Goal: Task Accomplishment & Management: Manage account settings

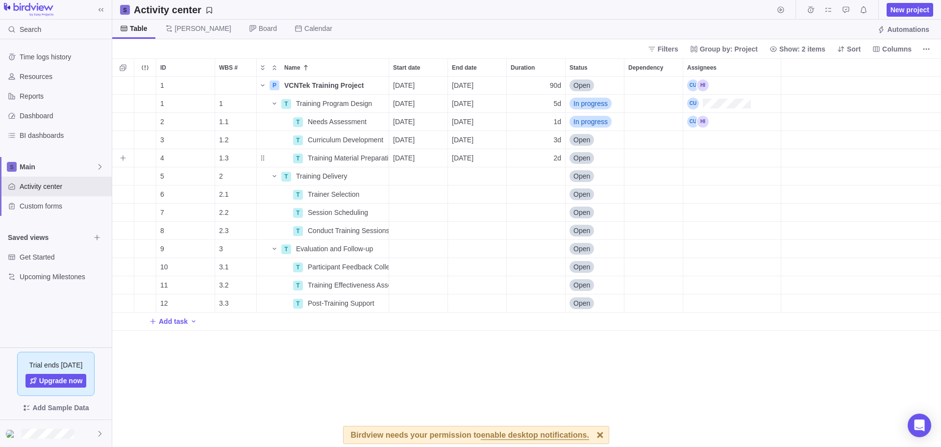
scroll to position [363, 821]
click at [183, 31] on span "[PERSON_NAME]" at bounding box center [203, 29] width 56 height 10
click at [259, 27] on span "Board" at bounding box center [268, 29] width 18 height 10
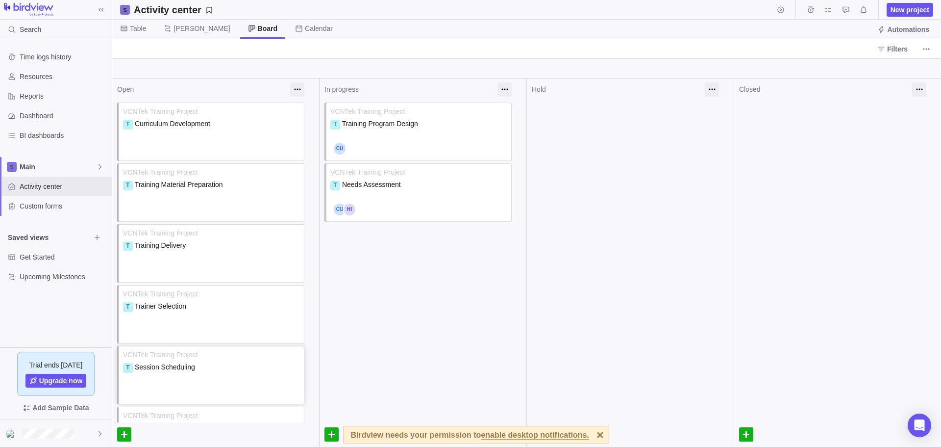
scroll to position [0, 0]
click at [287, 21] on span "Calendar" at bounding box center [313, 29] width 53 height 19
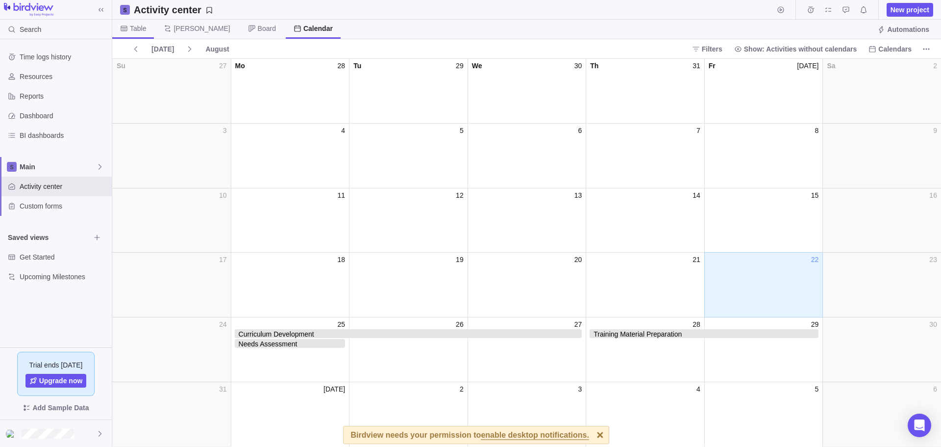
click at [134, 26] on span "Table" at bounding box center [138, 29] width 16 height 10
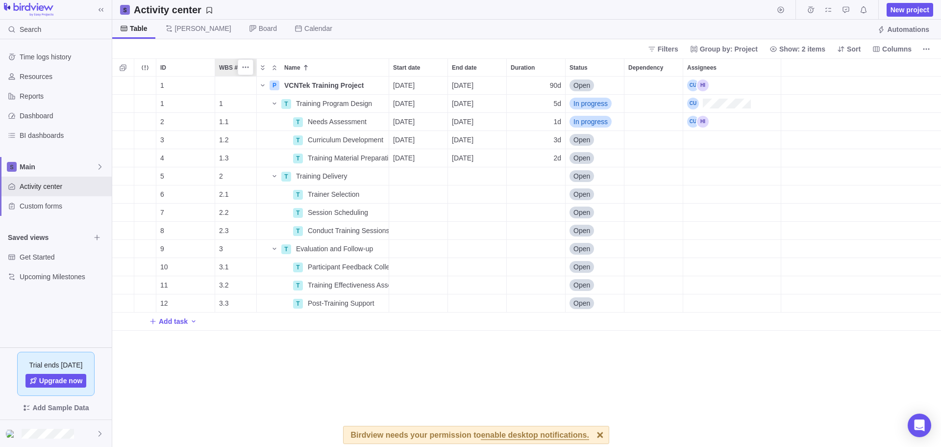
scroll to position [8, 8]
click at [70, 74] on span "Resources" at bounding box center [64, 77] width 88 height 10
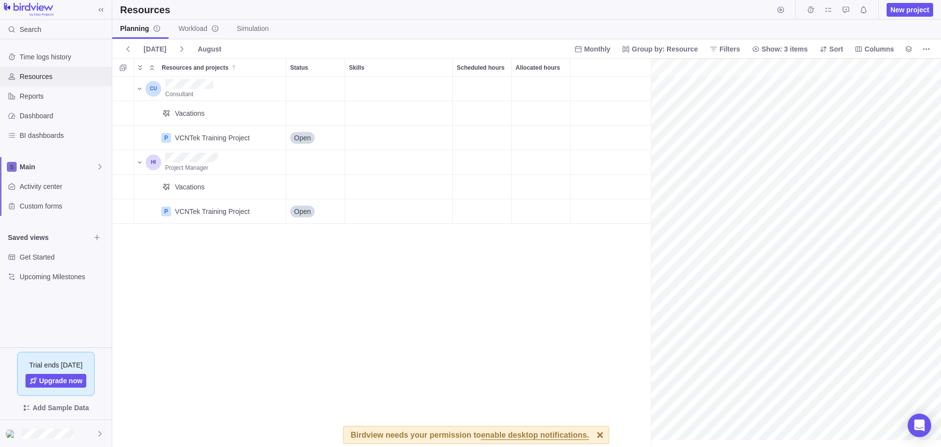
scroll to position [0, 43]
click at [86, 445] on div at bounding box center [56, 433] width 112 height 27
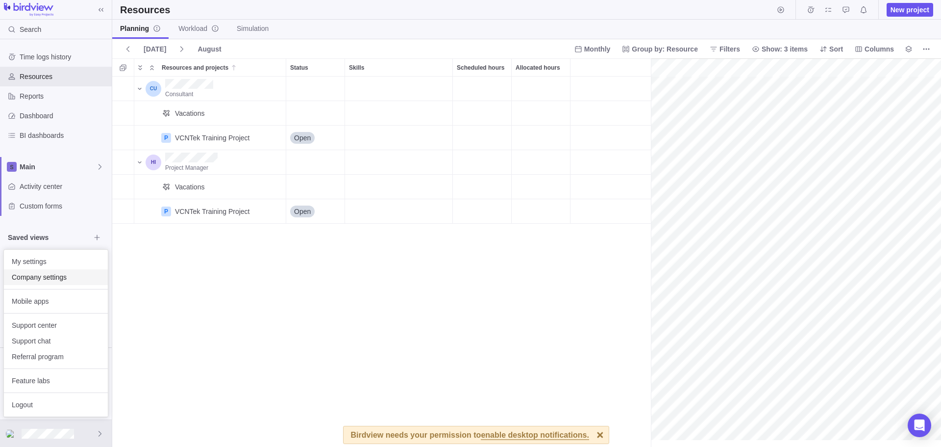
click at [51, 272] on span "Company settings" at bounding box center [56, 277] width 88 height 10
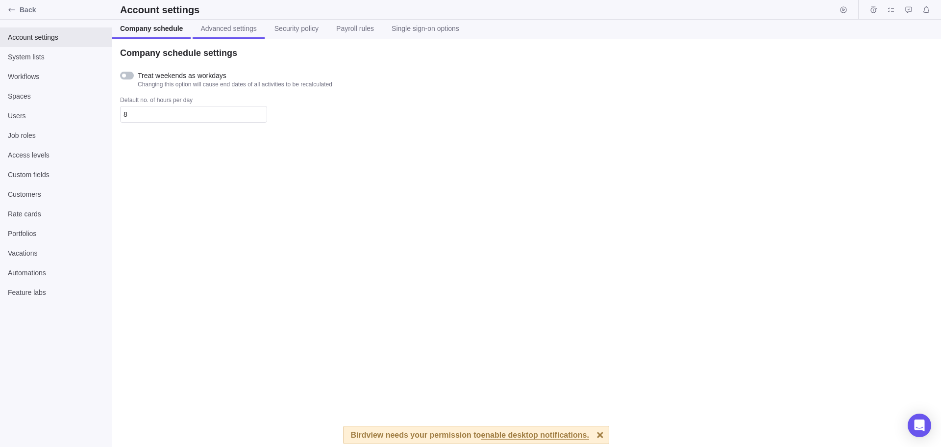
click at [219, 27] on span "Advanced settings" at bounding box center [228, 29] width 56 height 10
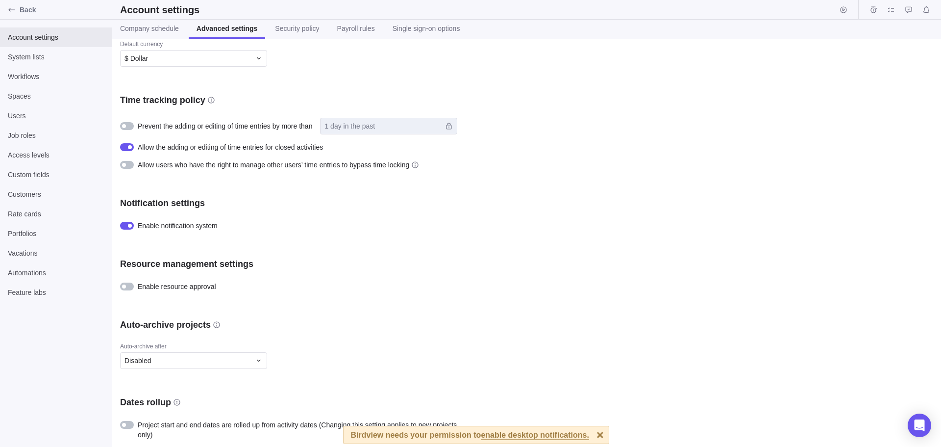
scroll to position [343, 0]
click at [309, 35] on link "Security policy" at bounding box center [297, 29] width 60 height 19
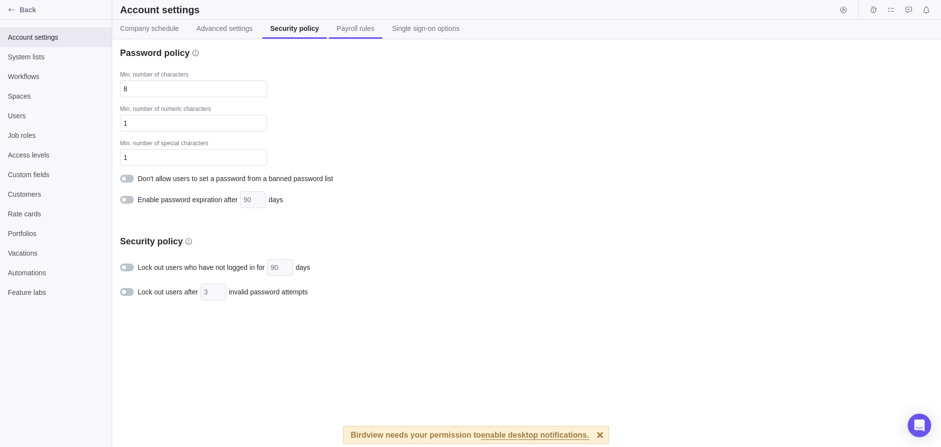
click at [342, 30] on span "Payroll rules" at bounding box center [356, 29] width 38 height 10
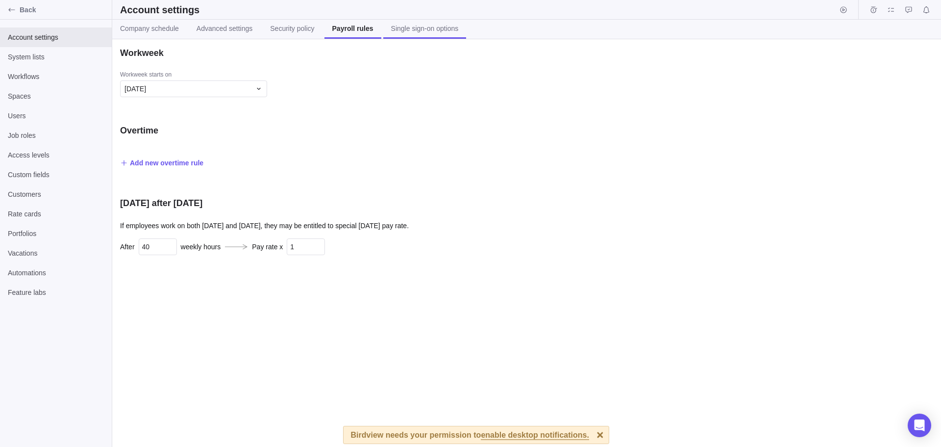
click at [396, 30] on span "Single sign-on options" at bounding box center [425, 29] width 68 height 10
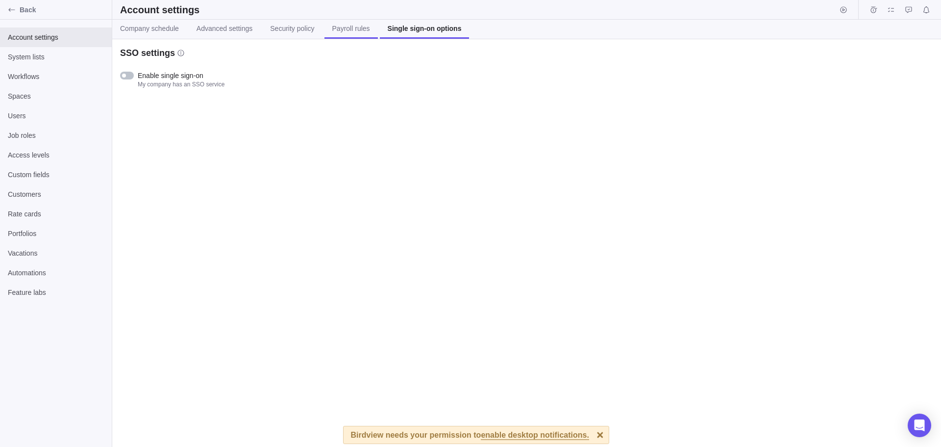
click at [347, 26] on span "Payroll rules" at bounding box center [351, 29] width 38 height 10
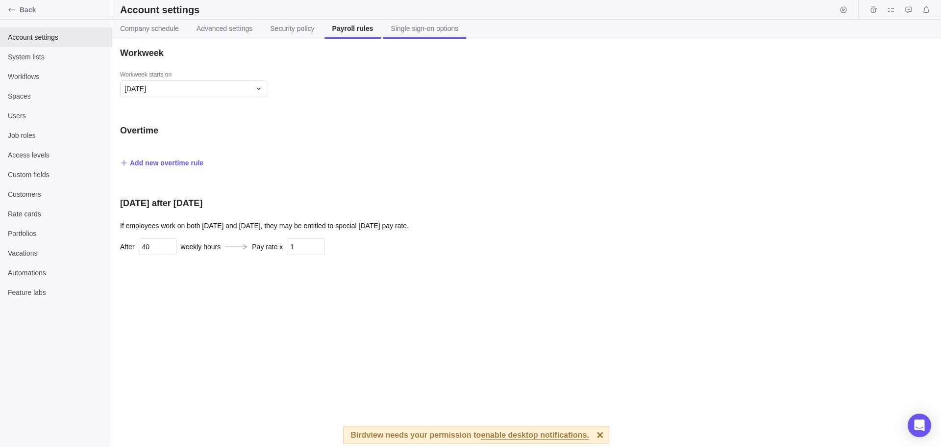
click at [392, 29] on span "Single sign-on options" at bounding box center [425, 29] width 68 height 10
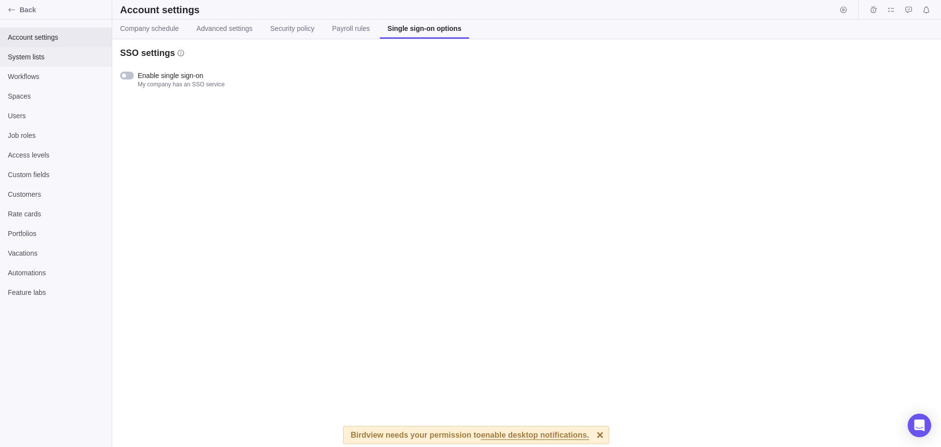
click at [33, 61] on span "System lists" at bounding box center [56, 57] width 96 height 10
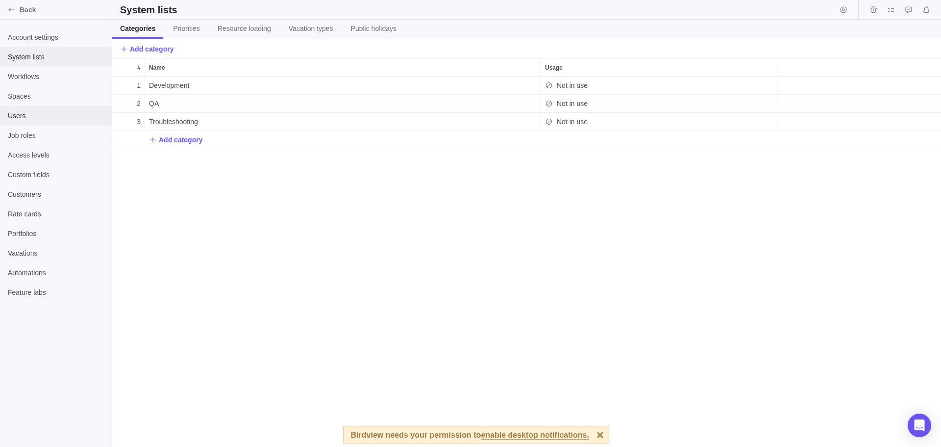
scroll to position [363, 821]
click at [39, 112] on span "Users" at bounding box center [56, 116] width 96 height 10
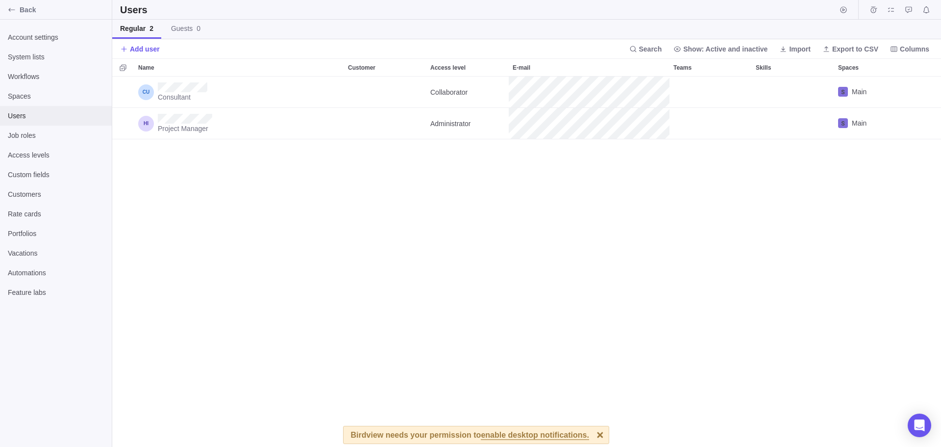
scroll to position [363, 821]
click at [147, 50] on span "Add user" at bounding box center [145, 49] width 30 height 10
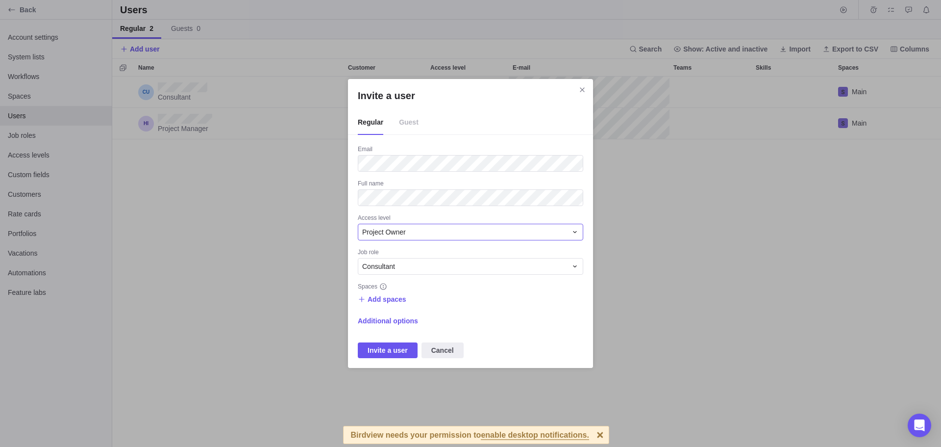
click at [450, 228] on div "Project Owner" at bounding box center [464, 232] width 205 height 10
click at [423, 273] on div "Administrator" at bounding box center [470, 273] width 224 height 18
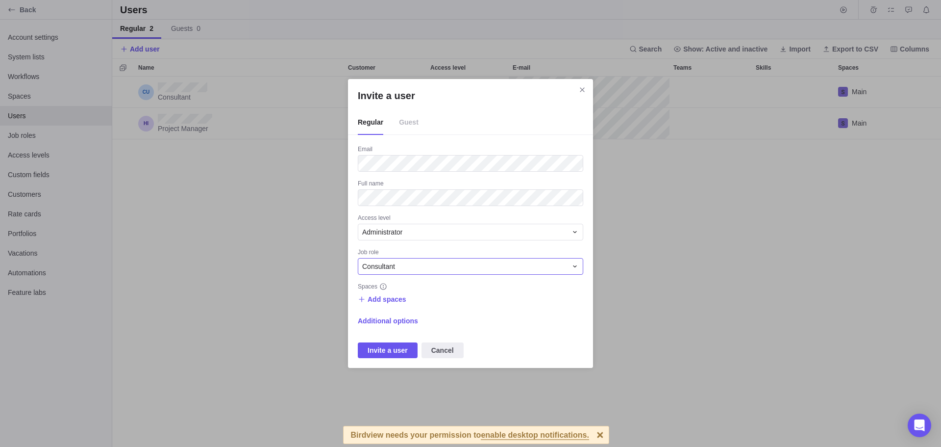
click at [494, 270] on div "Consultant" at bounding box center [464, 266] width 205 height 10
click at [470, 325] on div "Project Manager" at bounding box center [470, 325] width 224 height 18
click at [392, 349] on span "Invite a user" at bounding box center [388, 350] width 40 height 12
click at [392, 304] on span "Add spaces" at bounding box center [382, 299] width 49 height 14
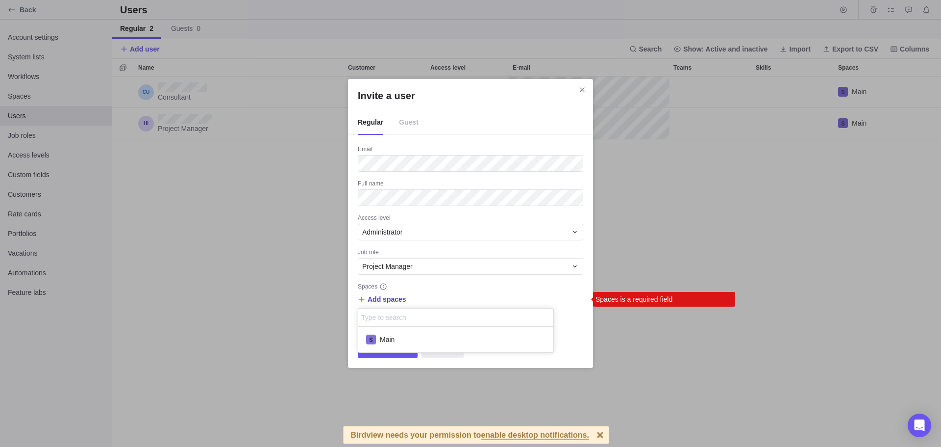
scroll to position [18, 188]
click at [390, 335] on span "Main" at bounding box center [387, 339] width 15 height 10
click at [390, 361] on div "Invite a user Regular Guest Email Full name Access level Administrator Job role…" at bounding box center [470, 223] width 941 height 447
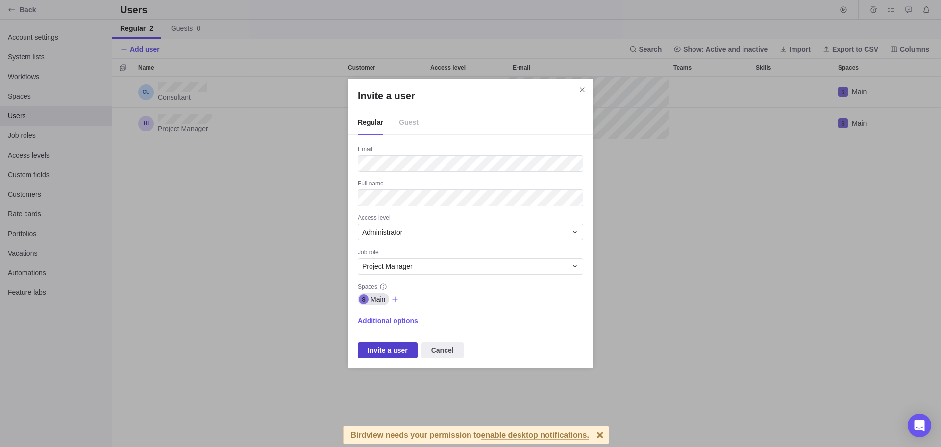
click at [391, 346] on span "Invite a user" at bounding box center [388, 350] width 40 height 12
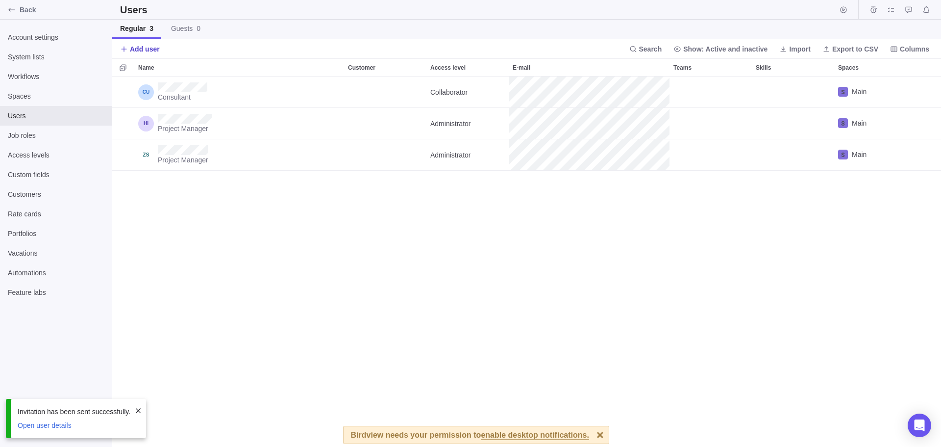
click at [131, 53] on span "Add user" at bounding box center [145, 49] width 30 height 10
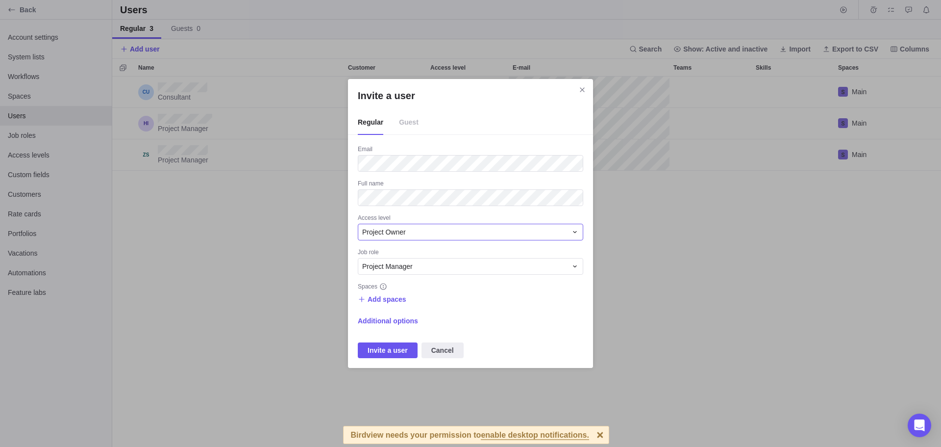
click at [454, 224] on div "Project Owner" at bounding box center [470, 232] width 225 height 17
click at [439, 269] on div "Administrator" at bounding box center [470, 273] width 224 height 18
click at [436, 269] on div "Project Manager" at bounding box center [464, 266] width 205 height 10
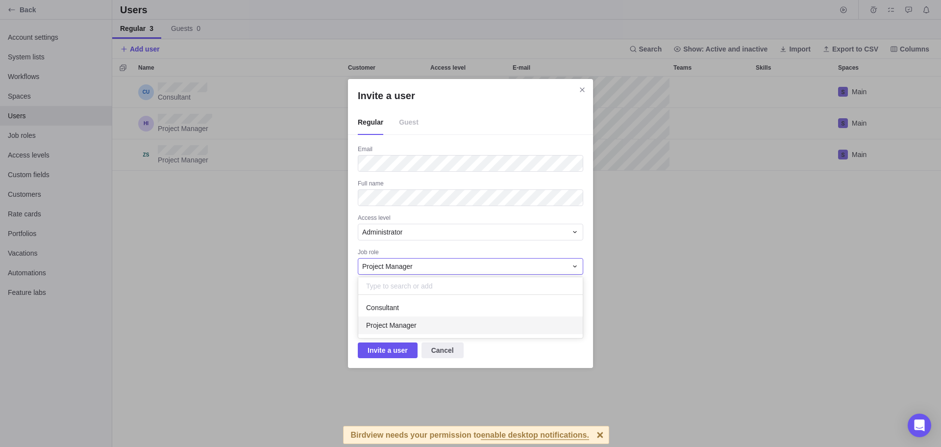
click at [436, 269] on div "Project Manager" at bounding box center [464, 266] width 205 height 10
click at [402, 295] on span "Add spaces" at bounding box center [387, 299] width 39 height 10
click at [419, 339] on div "Main" at bounding box center [455, 339] width 195 height 18
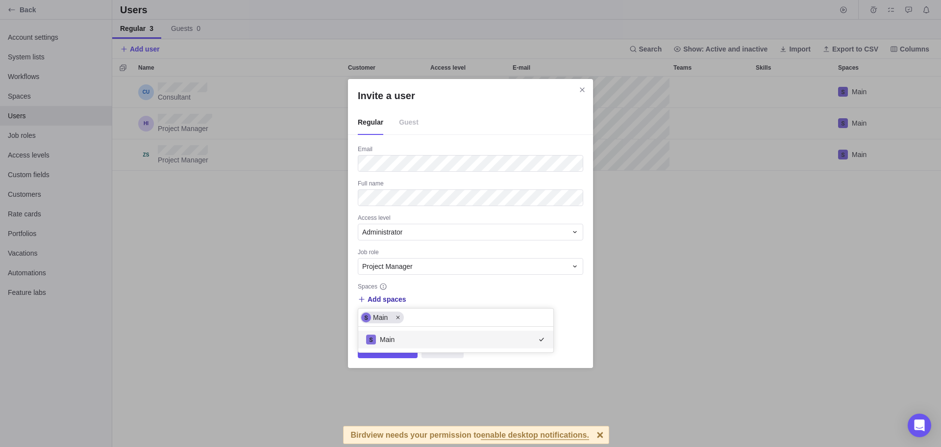
click at [429, 373] on div "Invite a user Regular Guest Email Full name Access level Administrator Job role…" at bounding box center [470, 223] width 941 height 447
click at [405, 352] on span "Invite a user" at bounding box center [388, 350] width 40 height 12
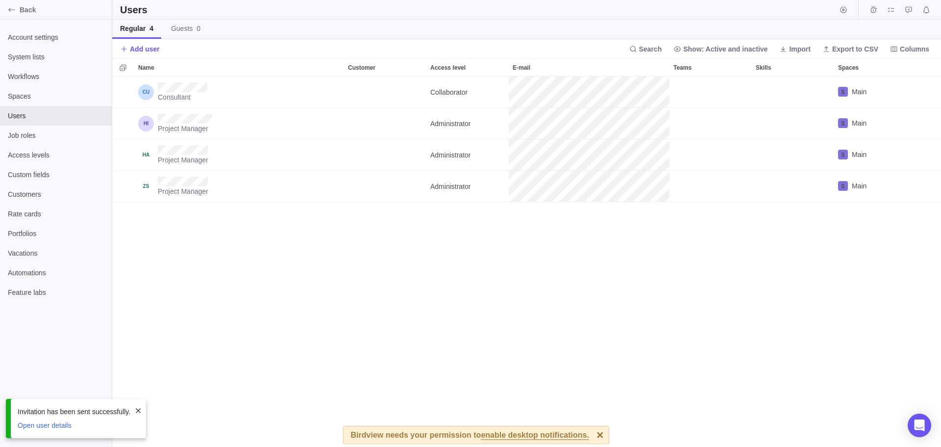
click at [133, 41] on div "Add user Search Show: Active and inactive Import Export to CSV Columns" at bounding box center [526, 48] width 829 height 19
click at [135, 44] on span "Add user" at bounding box center [145, 49] width 30 height 10
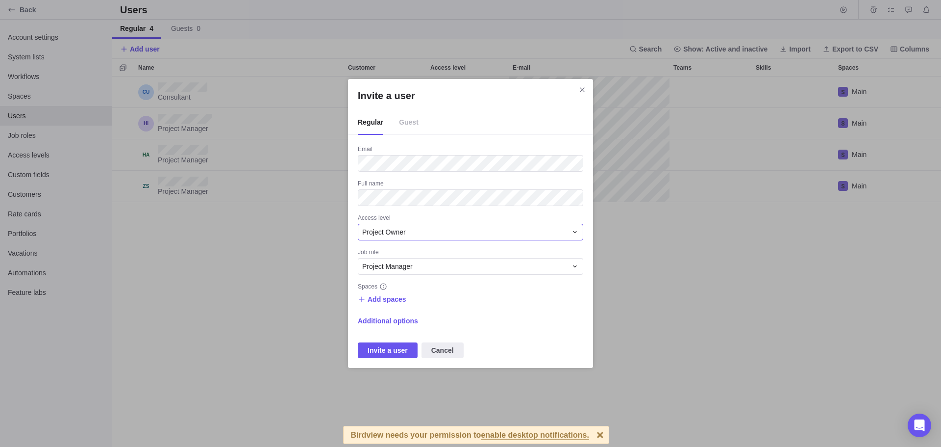
click at [386, 233] on span "Project Owner" at bounding box center [384, 232] width 44 height 10
click at [406, 275] on span "Administrator" at bounding box center [386, 273] width 40 height 10
click at [408, 275] on div "Email Full name Access level Administrator Job role Project Manager Spaces Add …" at bounding box center [470, 251] width 225 height 213
click at [394, 299] on span "Add spaces" at bounding box center [387, 299] width 39 height 10
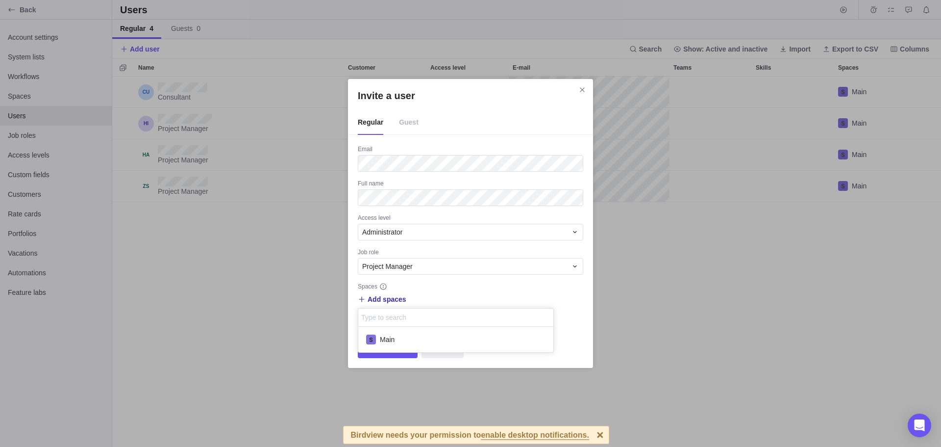
scroll to position [18, 188]
click at [395, 331] on div "Main" at bounding box center [455, 339] width 195 height 18
click at [392, 358] on div "Invite a user Regular Guest Email Full name Access level Administrator Job role…" at bounding box center [470, 223] width 941 height 447
click at [392, 352] on span "Invite a user" at bounding box center [388, 350] width 40 height 12
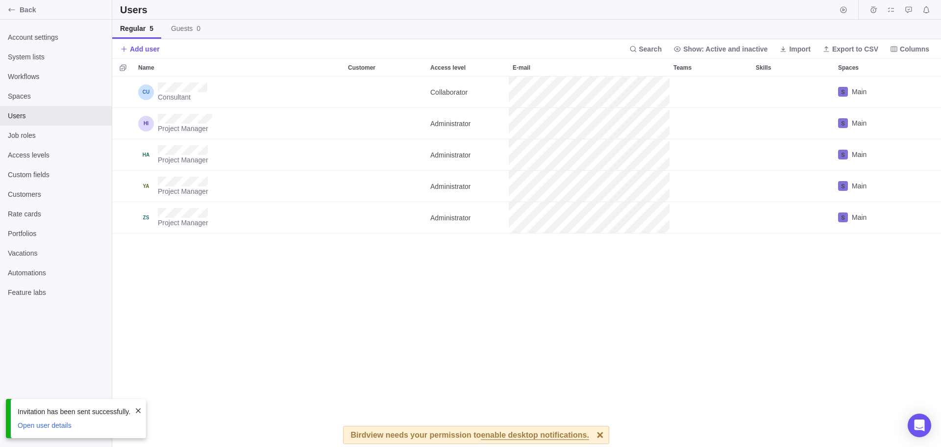
click at [368, 262] on div "Consultant Collaborator Main Project Manager Administrator Main Project Manager…" at bounding box center [526, 261] width 829 height 370
click at [15, 10] on icon "Back" at bounding box center [12, 10] width 8 height 8
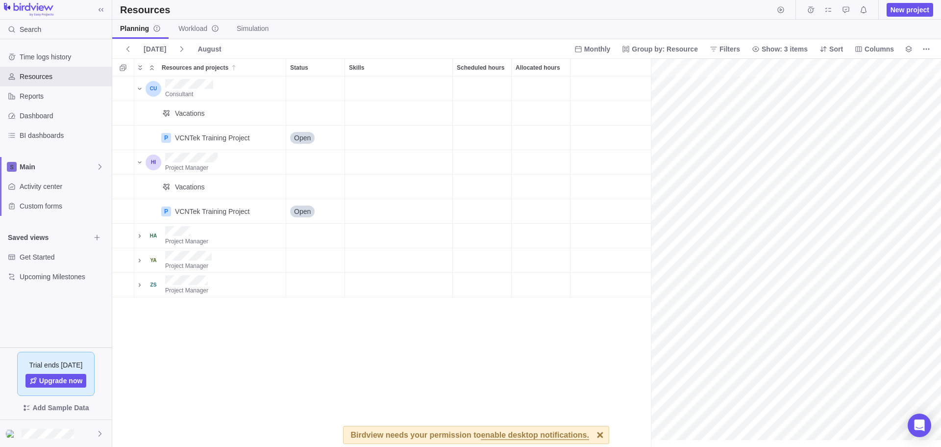
scroll to position [0, 43]
click at [40, 8] on img at bounding box center [29, 10] width 50 height 14
